Goal: Task Accomplishment & Management: Complete application form

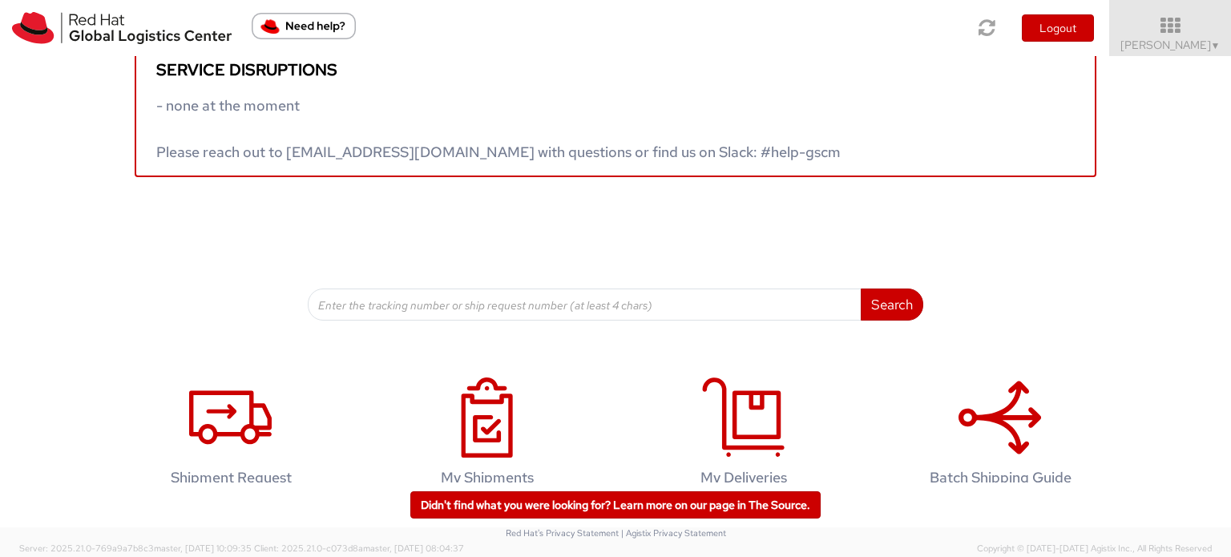
scroll to position [67, 0]
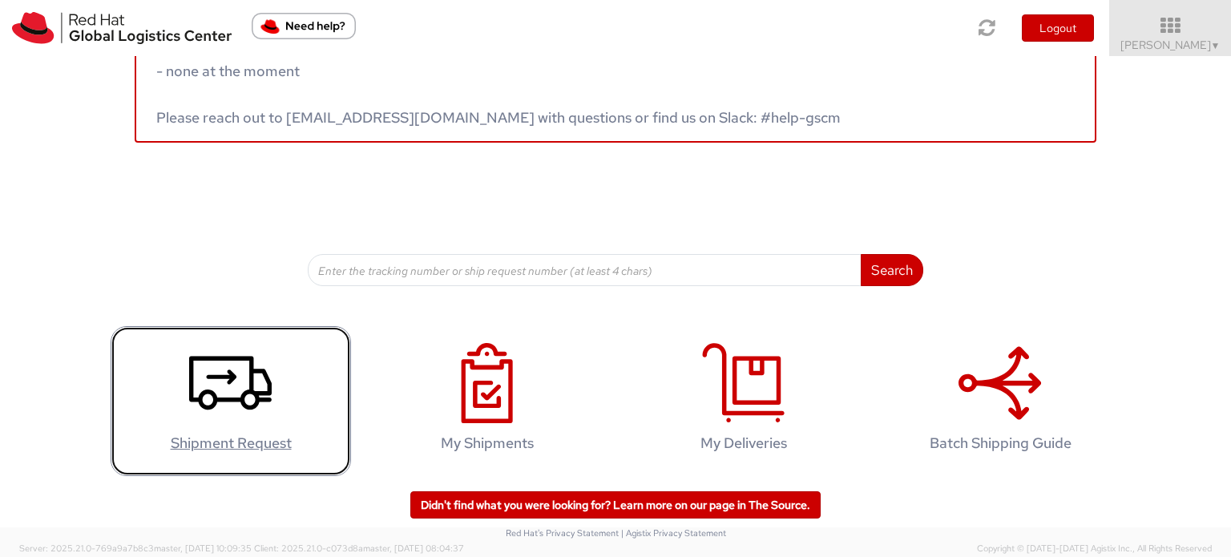
click at [220, 444] on h4 "Shipment Request" at bounding box center [230, 443] width 207 height 16
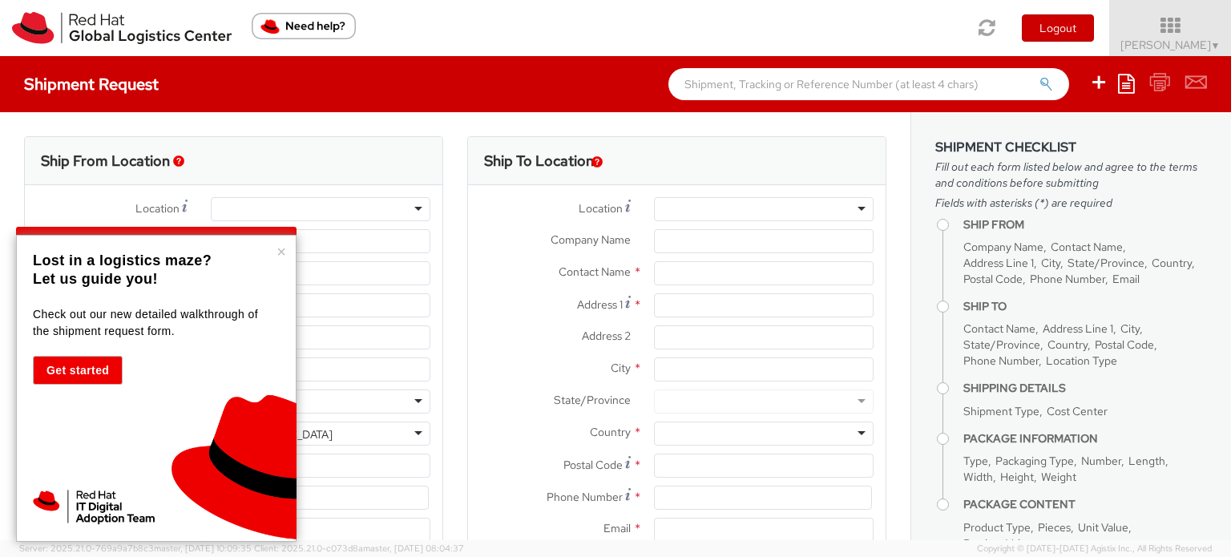
select select "512"
select select
click at [281, 253] on button "×" at bounding box center [282, 252] width 10 height 16
type input "Red Hat"
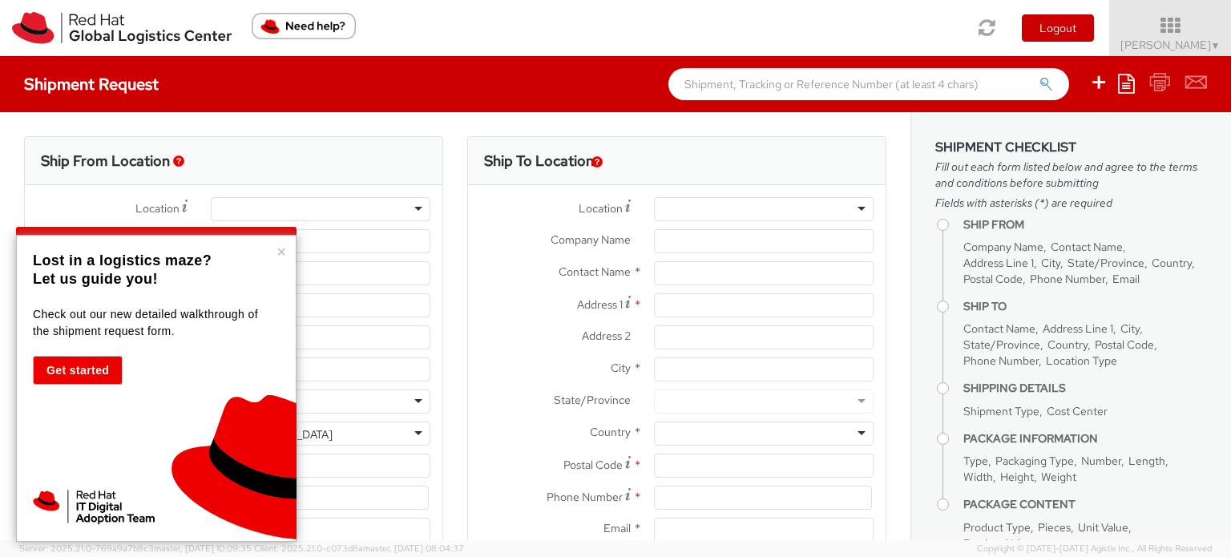
type input "[PERSON_NAME]"
type input "lvillanu@redhat.com"
